Goal: Task Accomplishment & Management: Manage account settings

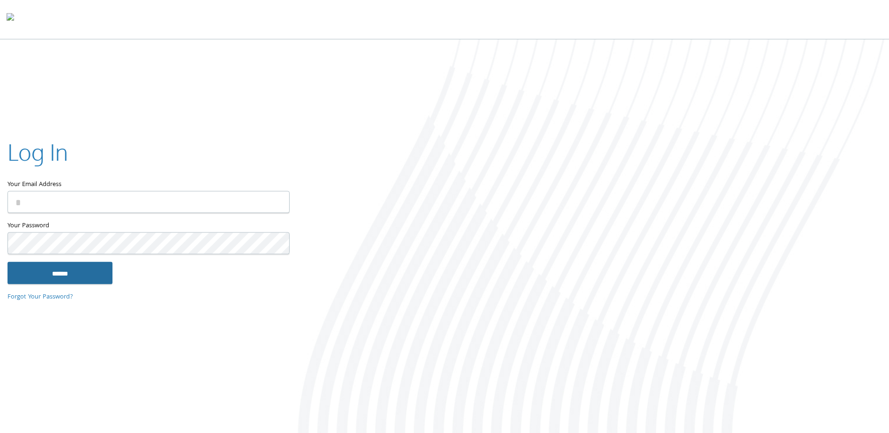
type input "**********"
click at [92, 269] on input "******" at bounding box center [60, 273] width 105 height 23
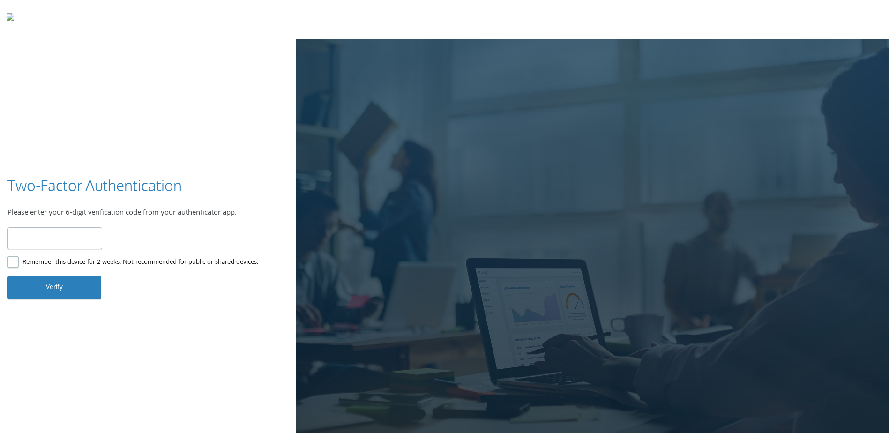
click at [84, 233] on input "number" at bounding box center [55, 238] width 95 height 22
type input "******"
